Goal: Learn about a topic

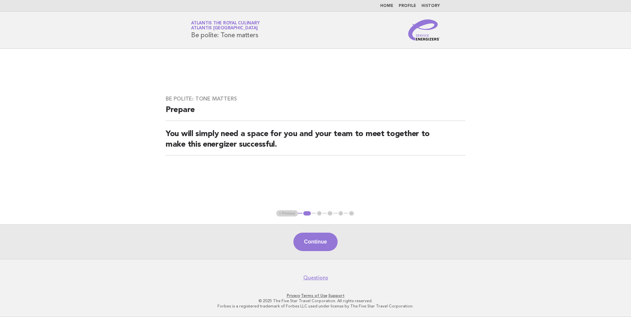
click at [387, 7] on link "Home" at bounding box center [386, 6] width 13 height 4
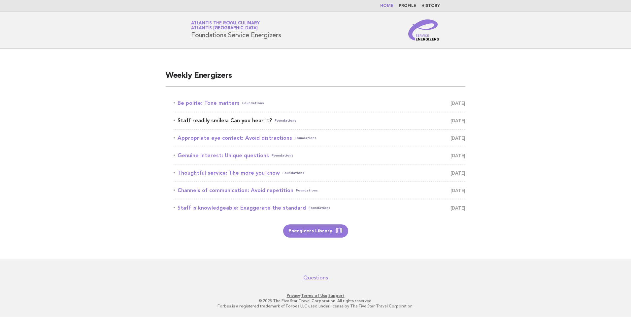
click at [259, 120] on link "Staff readily smiles: Can you hear it? Foundations September 21" at bounding box center [320, 120] width 292 height 9
click at [252, 124] on link "Staff readily smiles: Can you hear it? Foundations September 21" at bounding box center [320, 120] width 292 height 9
click at [257, 122] on link "Staff readily smiles: Can you hear it? Foundations September 21" at bounding box center [320, 120] width 292 height 9
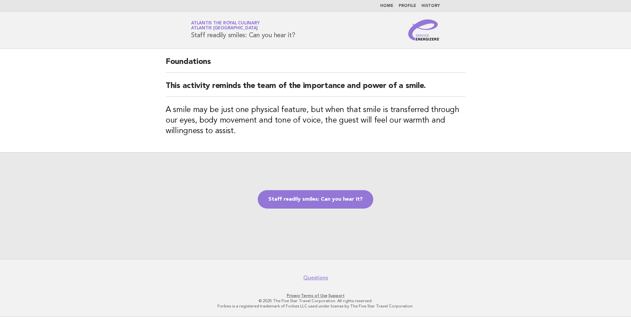
click at [389, 8] on link "Home" at bounding box center [386, 6] width 13 height 4
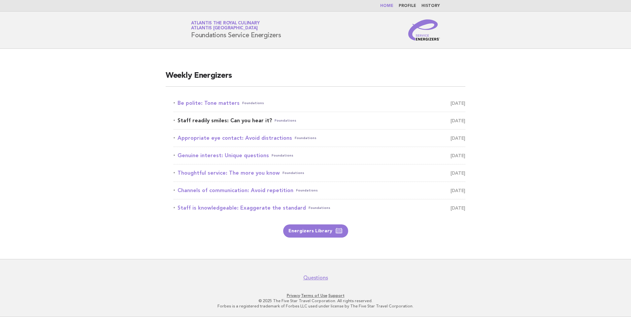
click at [260, 119] on link "Staff readily smiles: Can you hear it? Foundations [DATE]" at bounding box center [320, 120] width 292 height 9
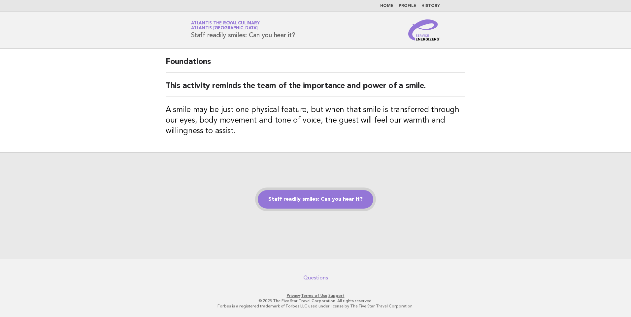
click at [330, 195] on link "Staff readily smiles: Can you hear it?" at bounding box center [315, 199] width 115 height 18
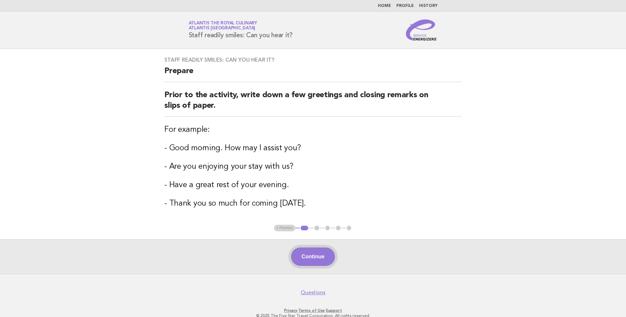
click at [319, 252] on button "Continue" at bounding box center [313, 257] width 44 height 18
